Goal: Task Accomplishment & Management: Manage account settings

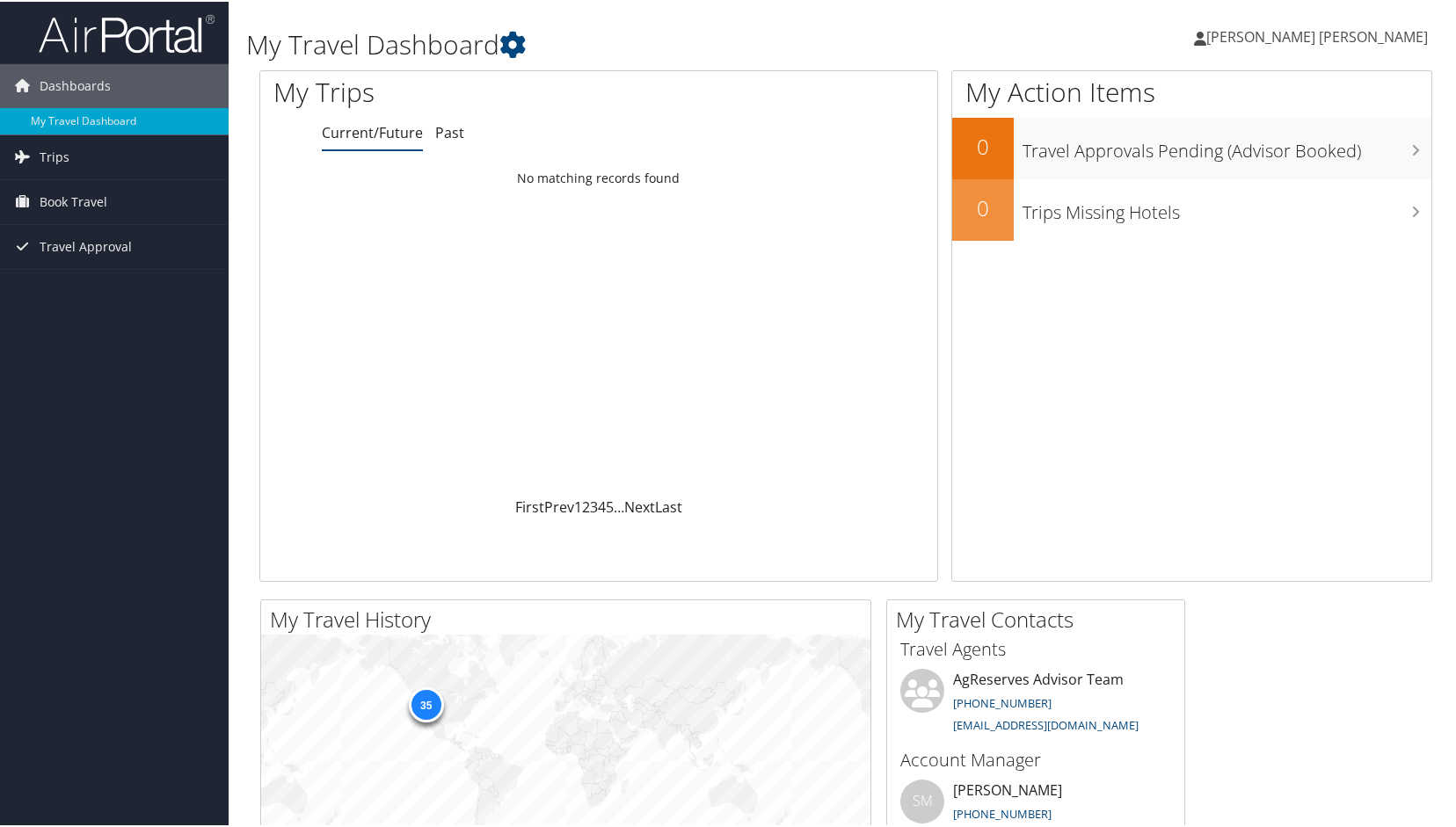
click at [1377, 44] on span "[PERSON_NAME] [PERSON_NAME]" at bounding box center [1317, 35] width 221 height 20
click at [1280, 94] on link "My Settings" at bounding box center [1327, 97] width 196 height 30
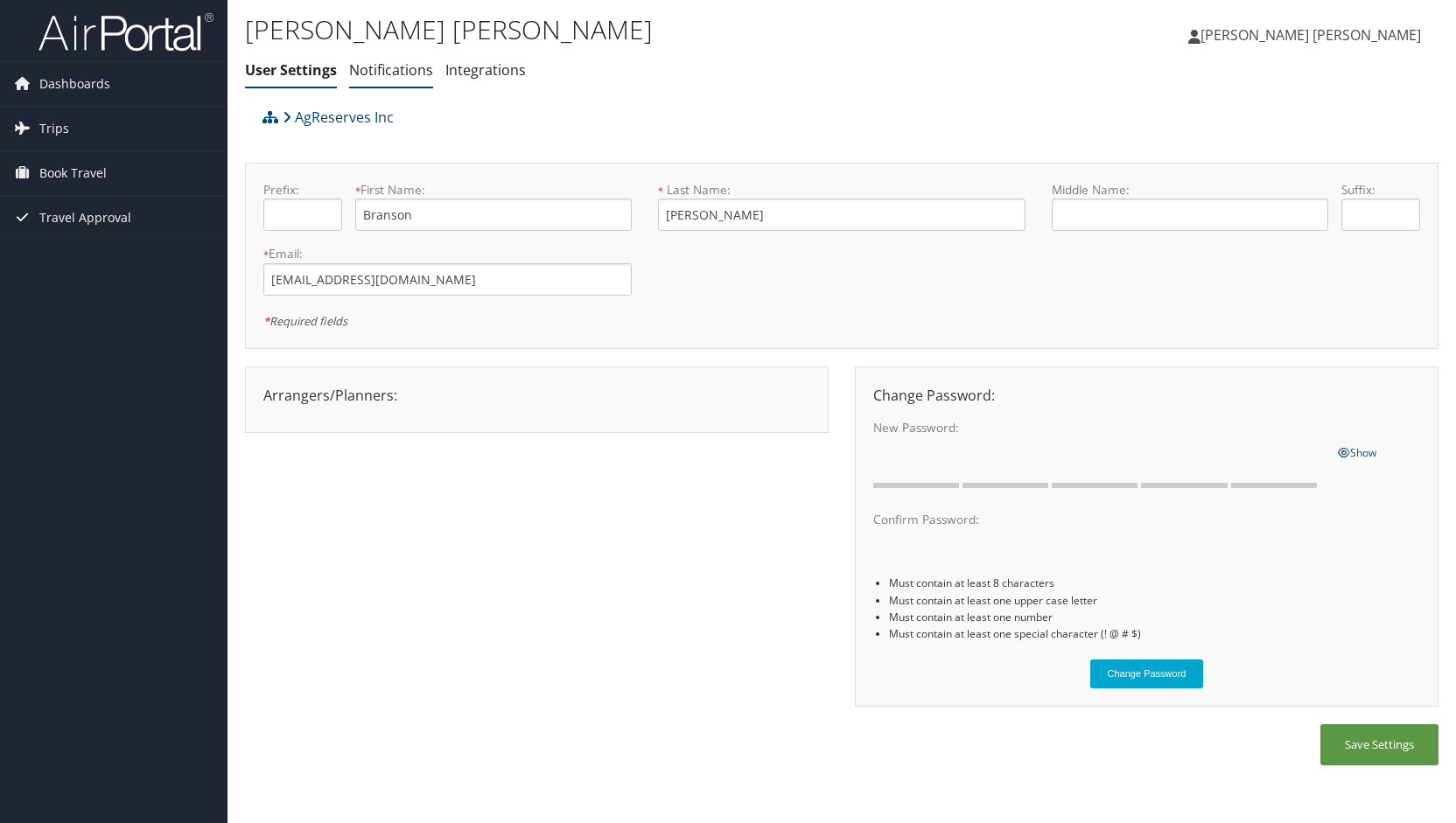
click at [383, 71] on link "Notifications" at bounding box center [390, 70] width 84 height 20
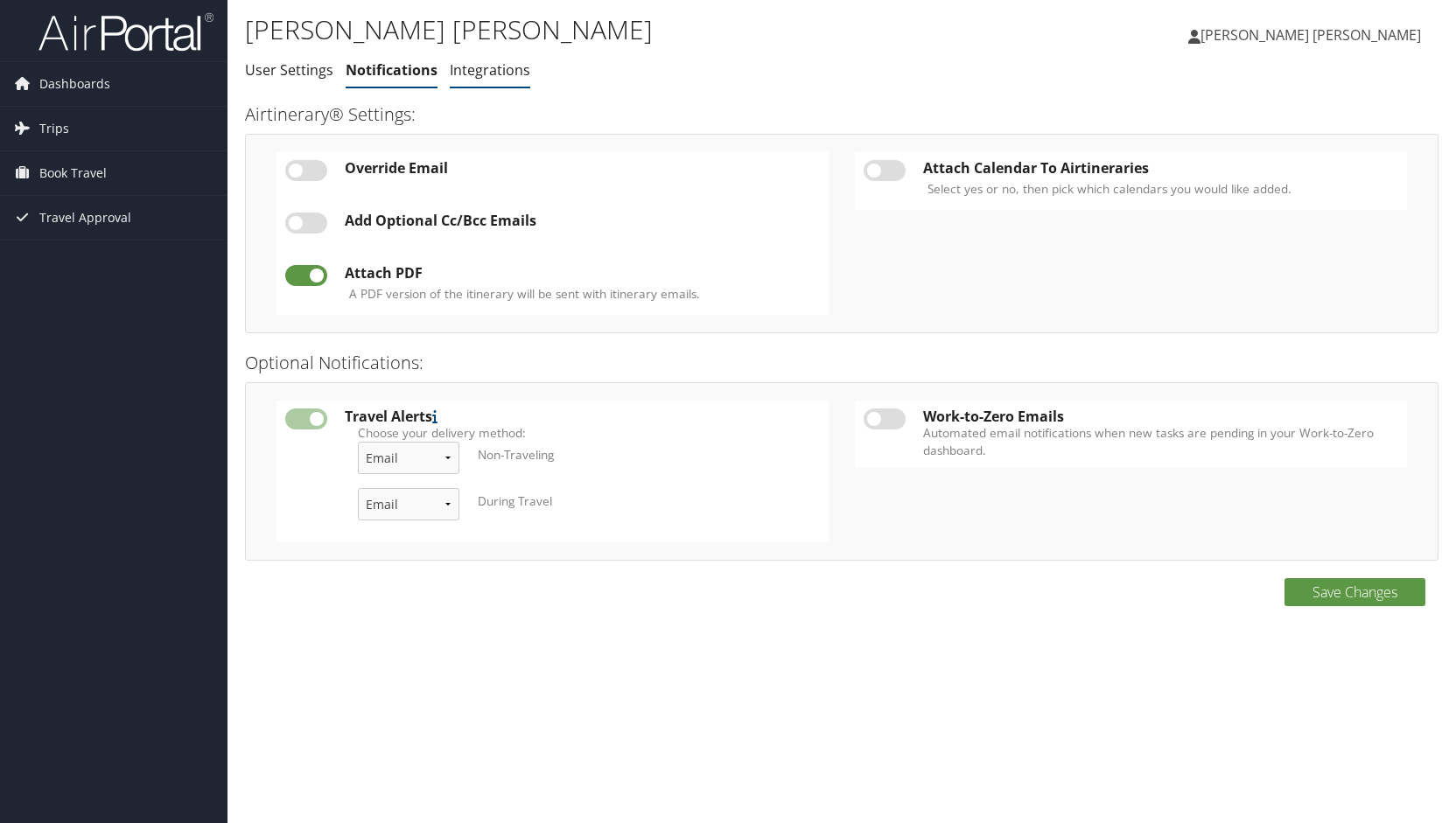
click at [506, 74] on link "Integrations" at bounding box center [490, 70] width 81 height 20
